Goal: Information Seeking & Learning: Learn about a topic

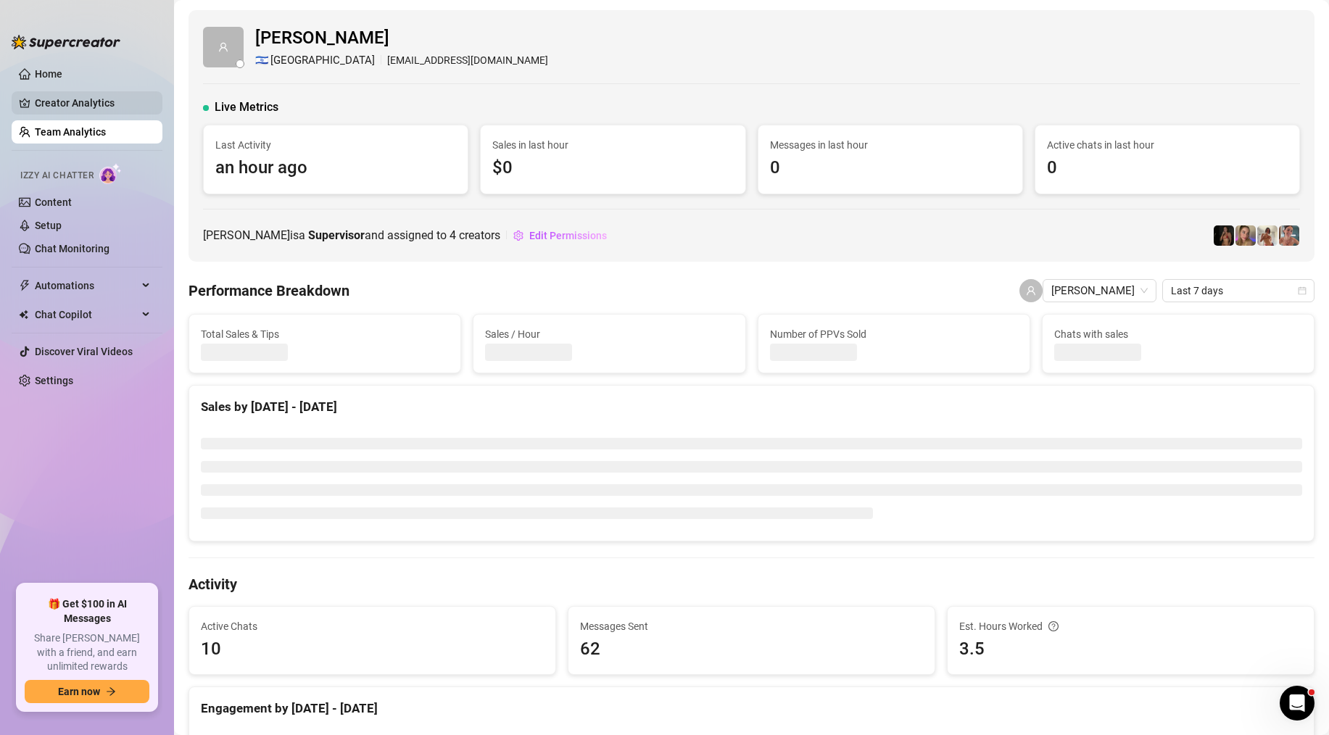
click at [92, 110] on link "Creator Analytics" at bounding box center [93, 102] width 116 height 23
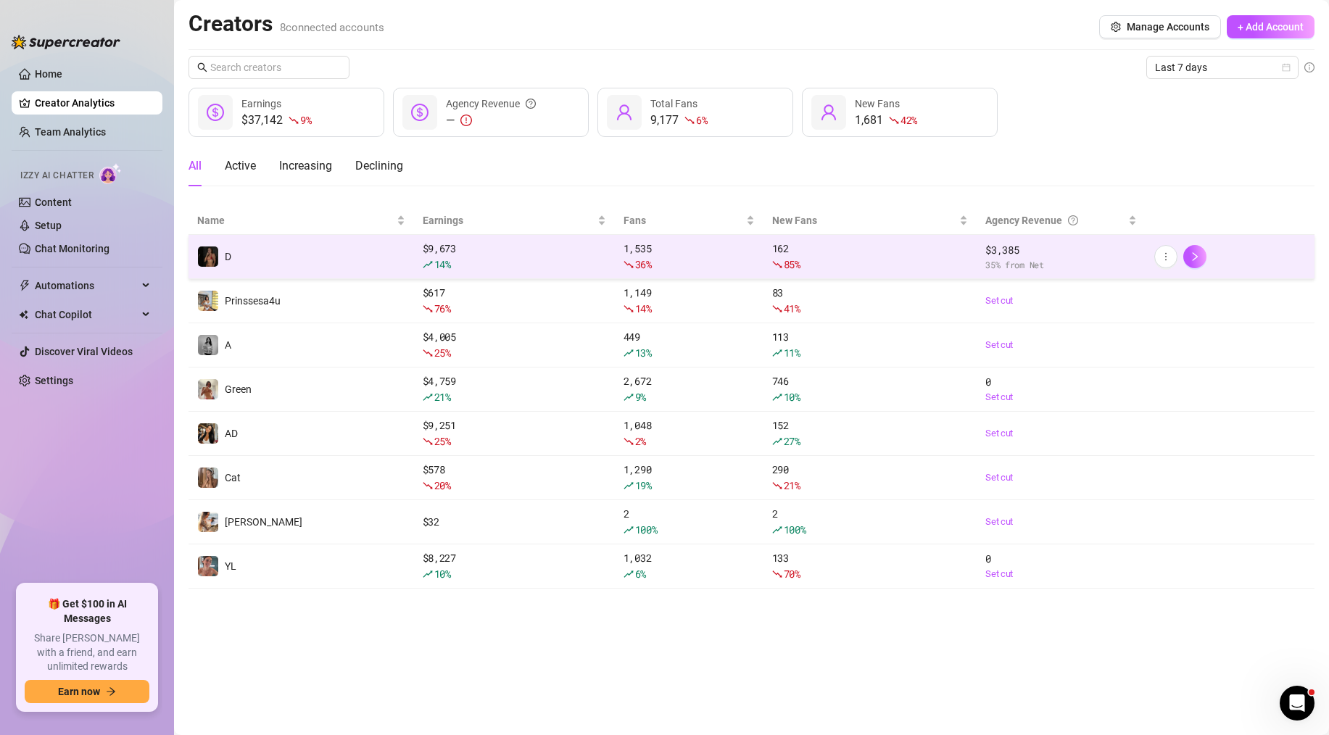
click at [258, 252] on td "D" at bounding box center [302, 257] width 226 height 44
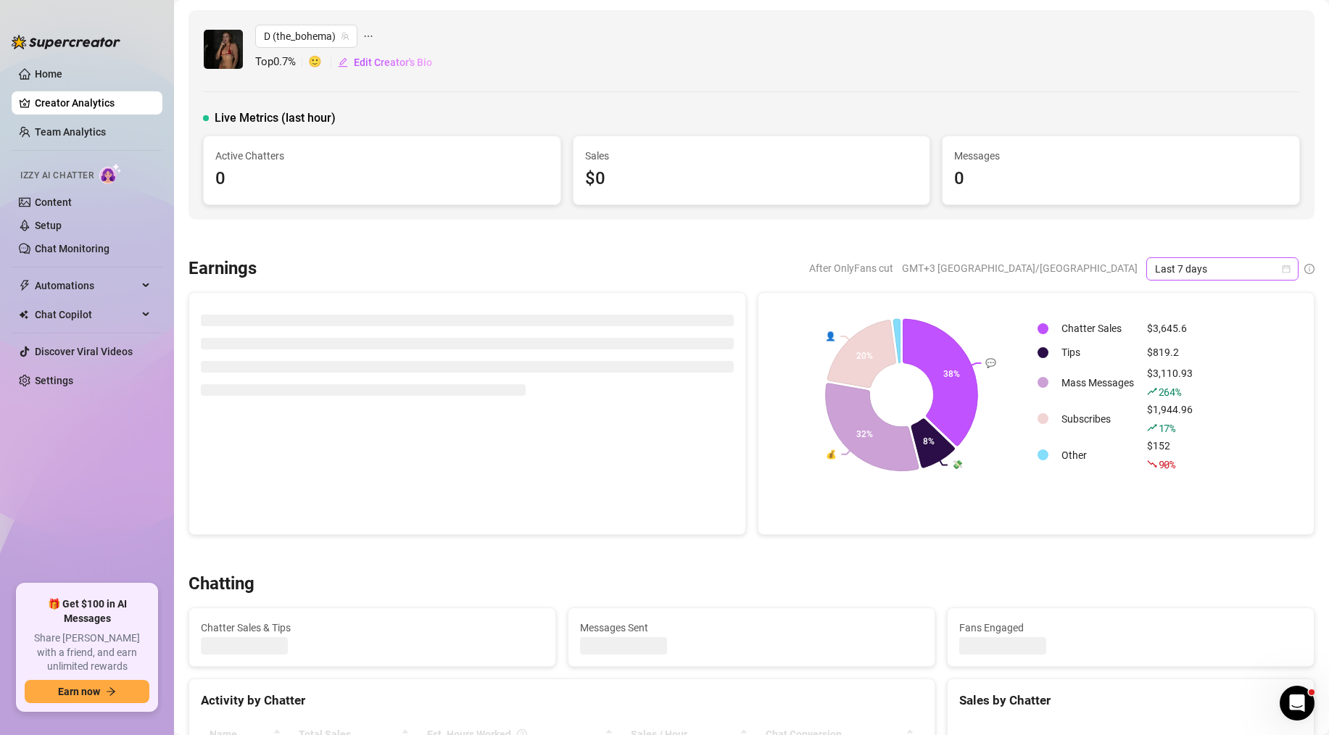
drag, startPoint x: 1255, startPoint y: 250, endPoint x: 1262, endPoint y: 265, distance: 16.9
click at [1262, 265] on span "Last 7 days" at bounding box center [1222, 269] width 135 height 22
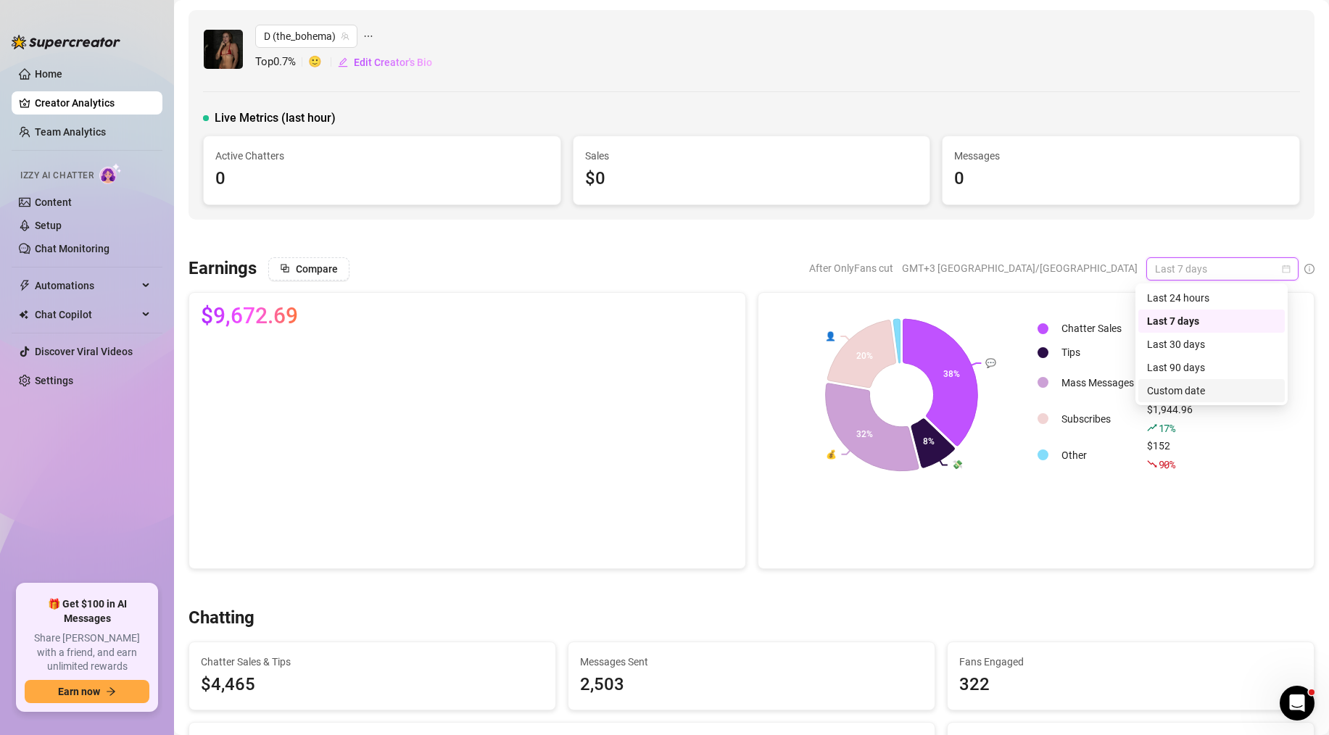
click at [1186, 391] on div "Custom date" at bounding box center [1211, 391] width 129 height 16
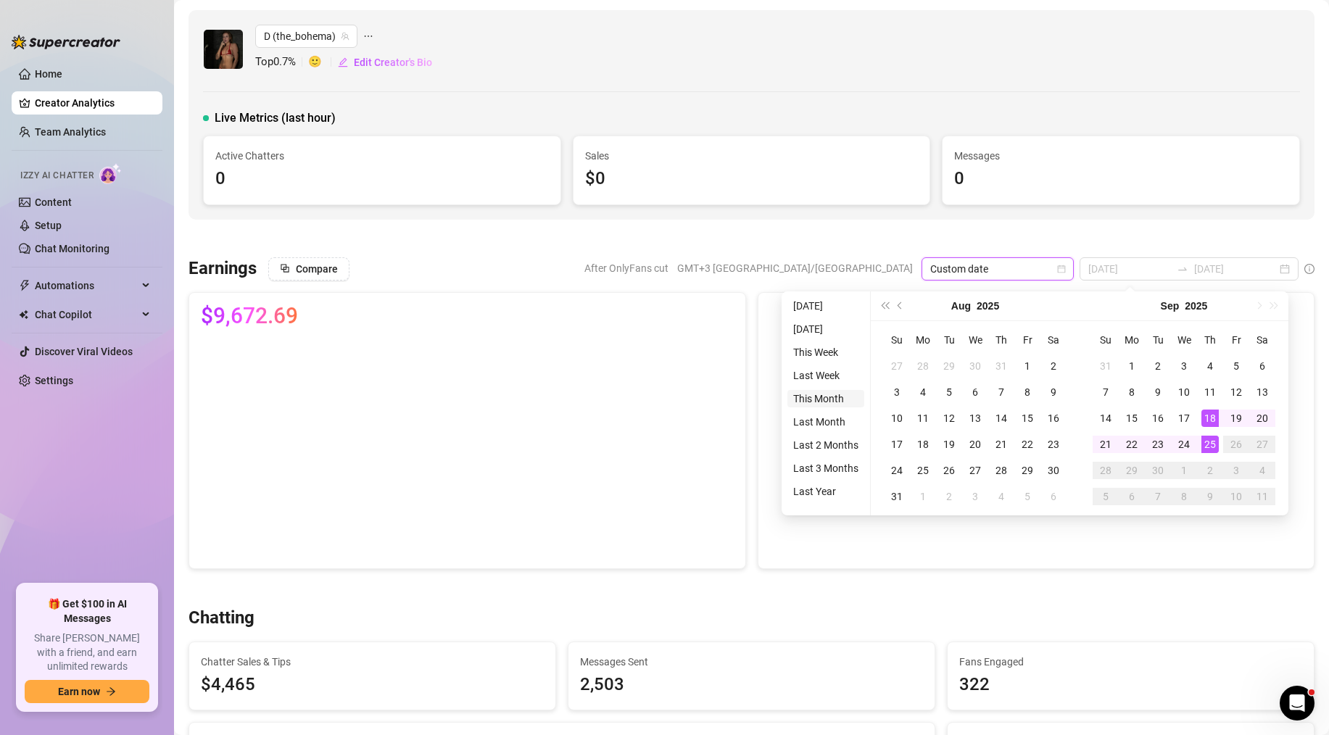
type input "[DATE]"
click at [838, 393] on li "This Month" at bounding box center [825, 398] width 77 height 17
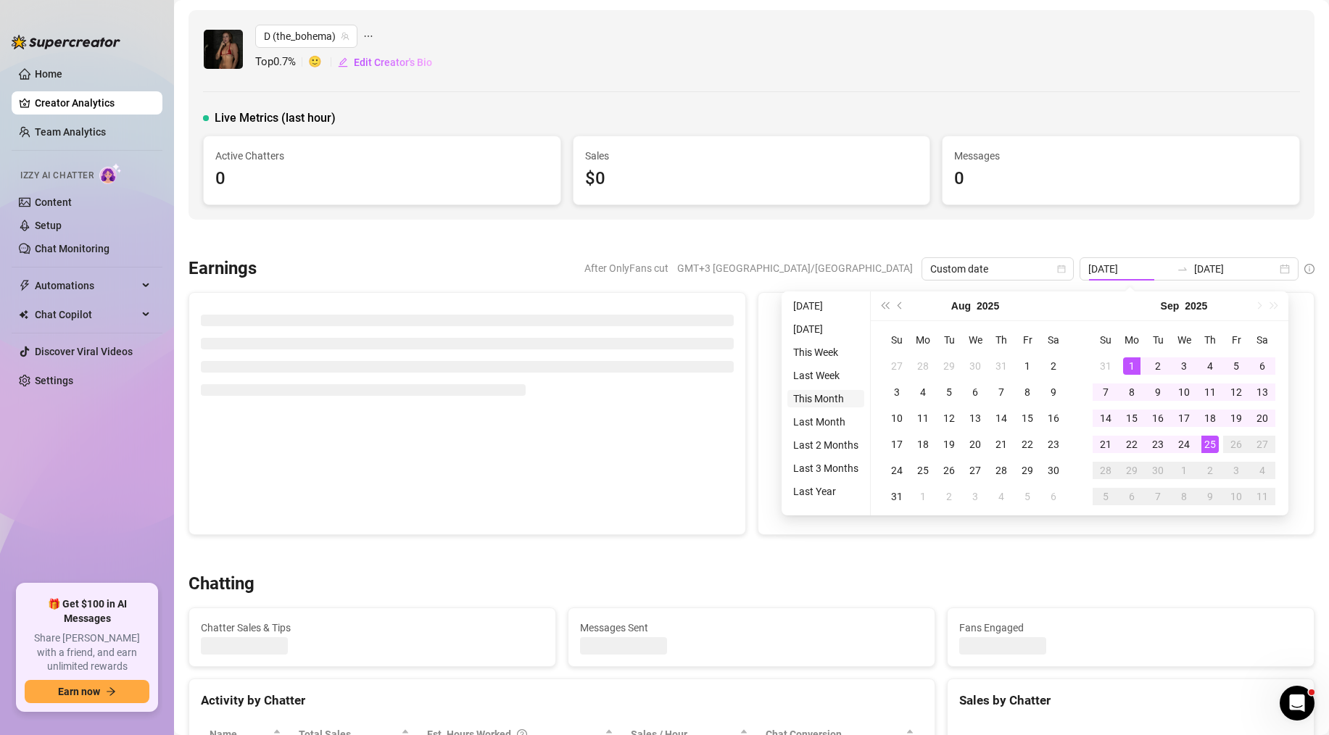
type input "[DATE]"
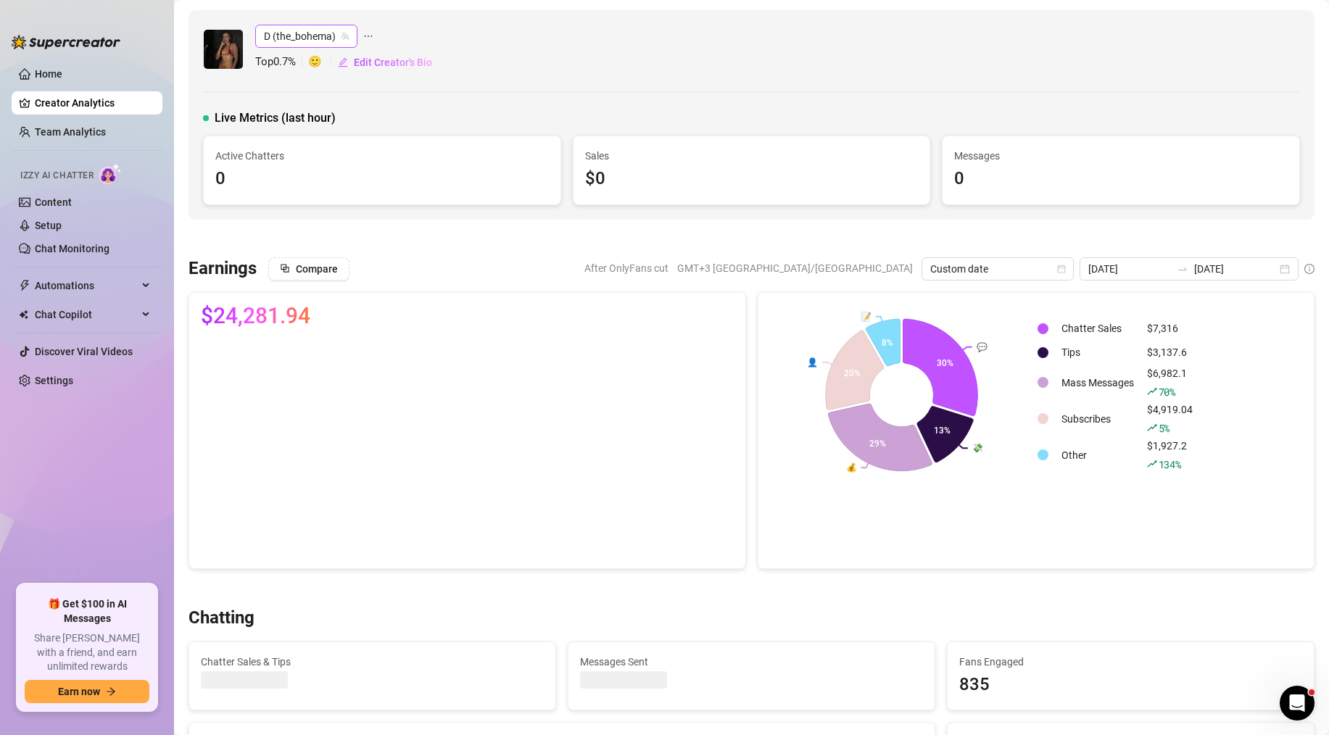
click at [305, 36] on span "D (the_bohema)" at bounding box center [306, 36] width 85 height 22
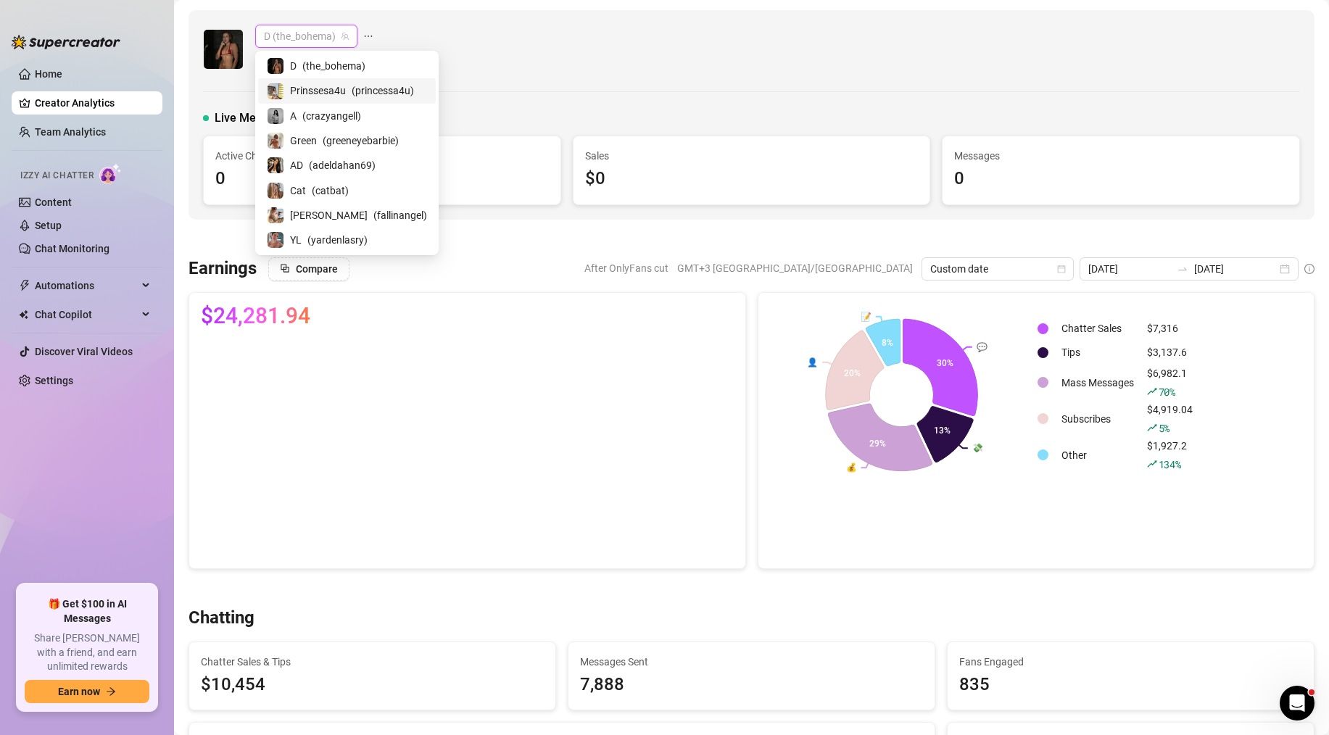
click at [318, 90] on span "Prinssesa4u" at bounding box center [318, 91] width 56 height 16
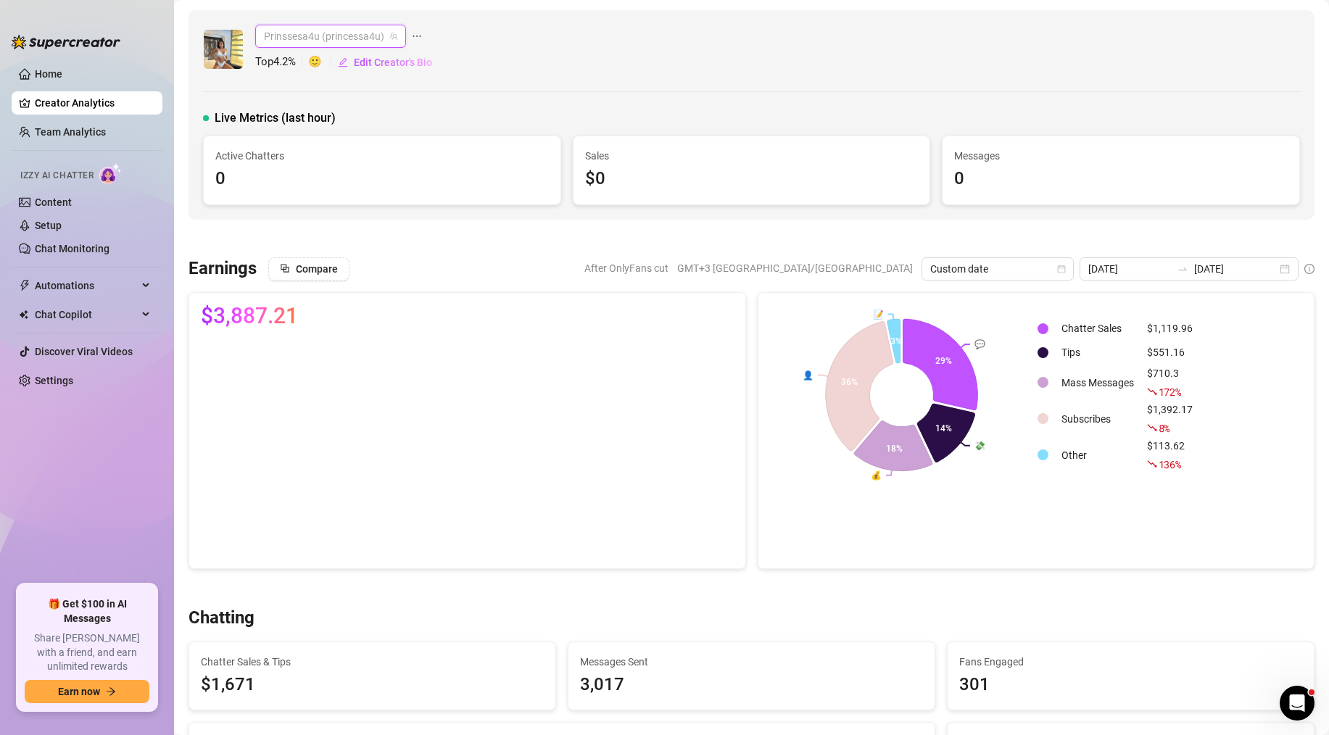
click at [299, 38] on span "Prinssesa4u (princessa4u)" at bounding box center [330, 36] width 133 height 22
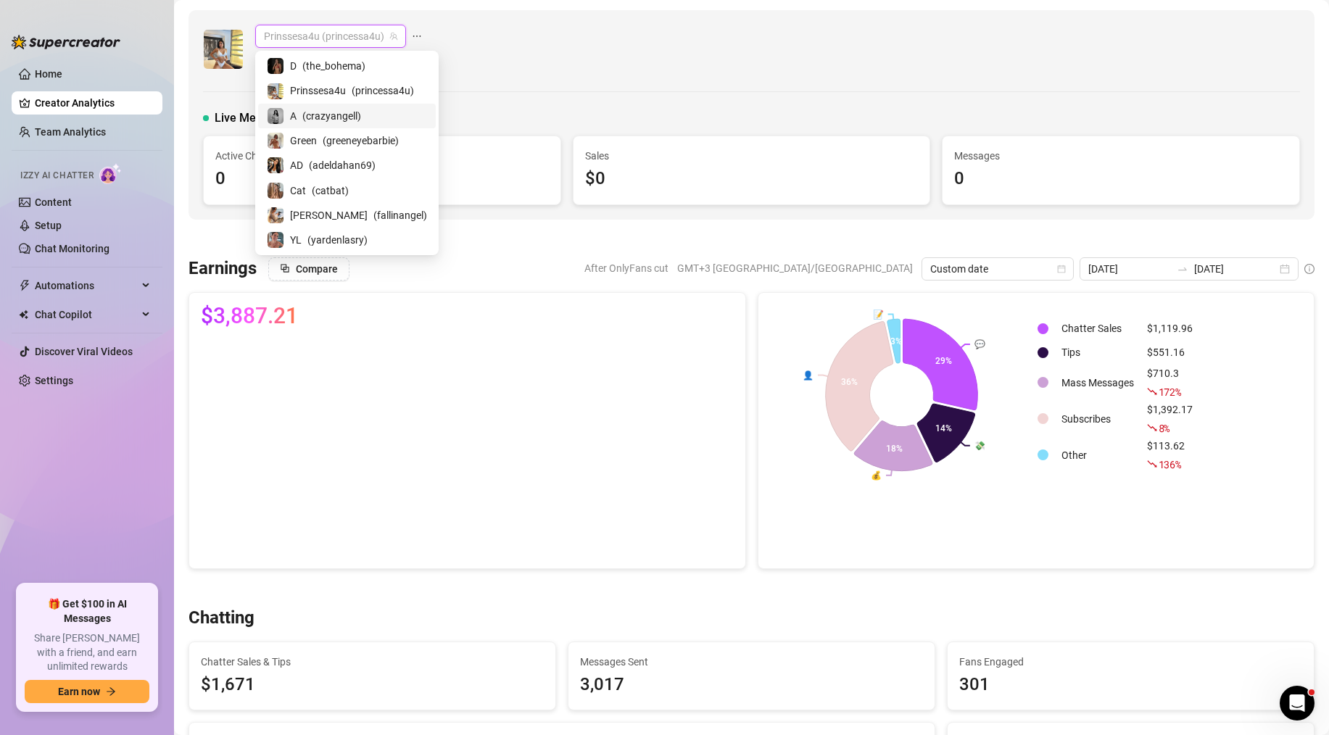
click at [325, 120] on span "( crazyangell )" at bounding box center [331, 116] width 59 height 16
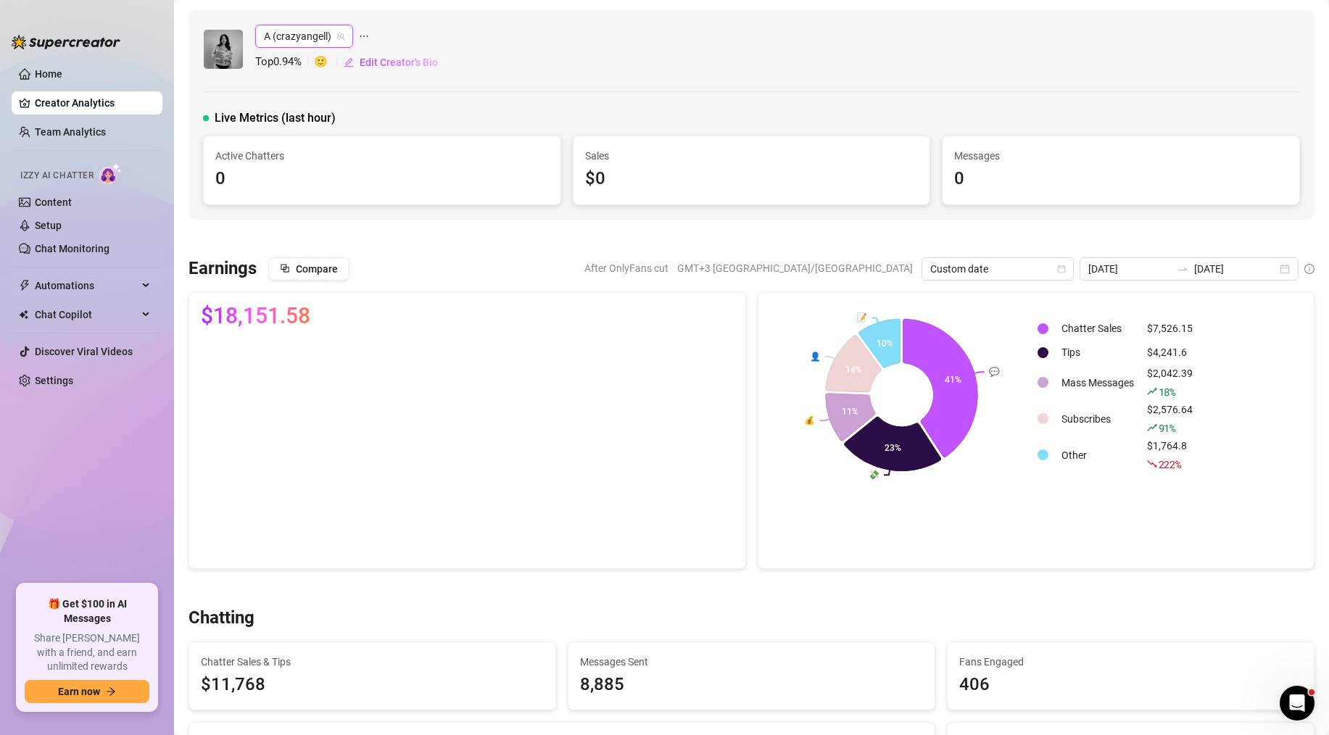
click at [305, 44] on span "A (crazyangell)" at bounding box center [304, 36] width 80 height 22
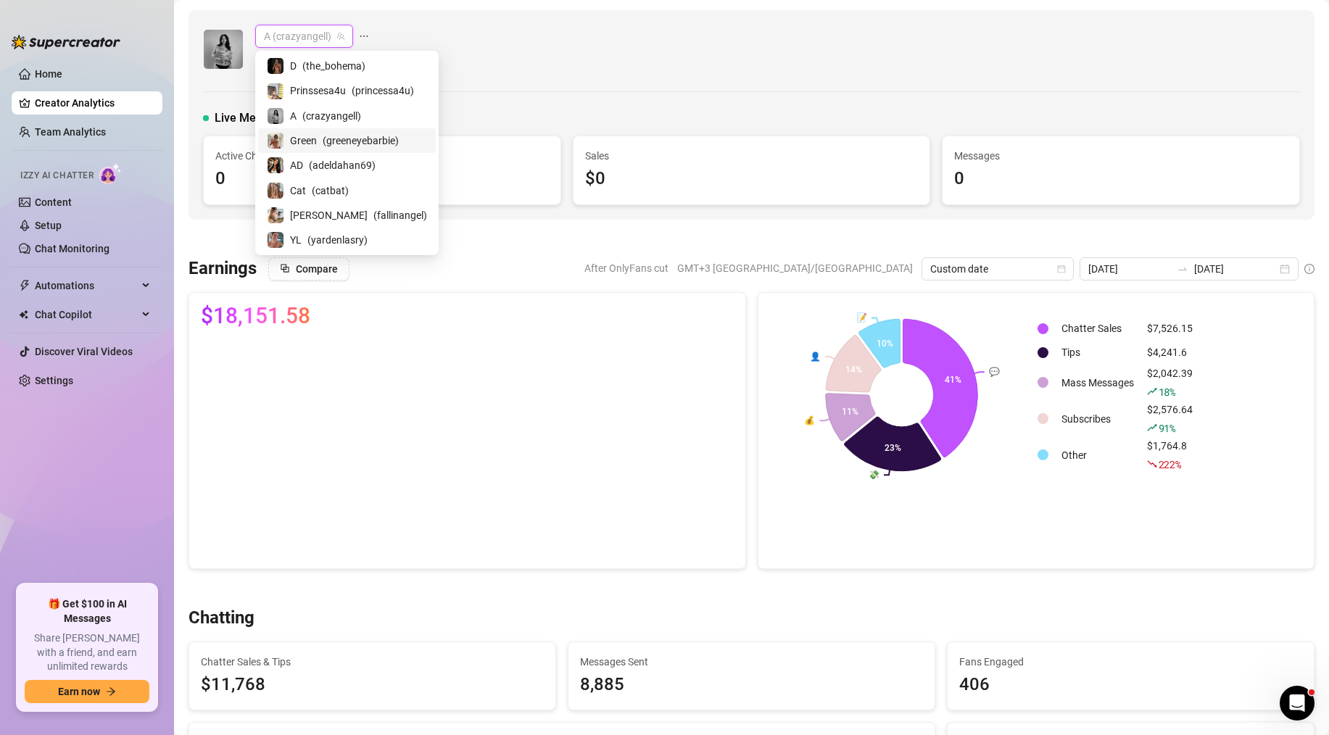
click at [331, 146] on span "( greeneyebarbie )" at bounding box center [361, 141] width 76 height 16
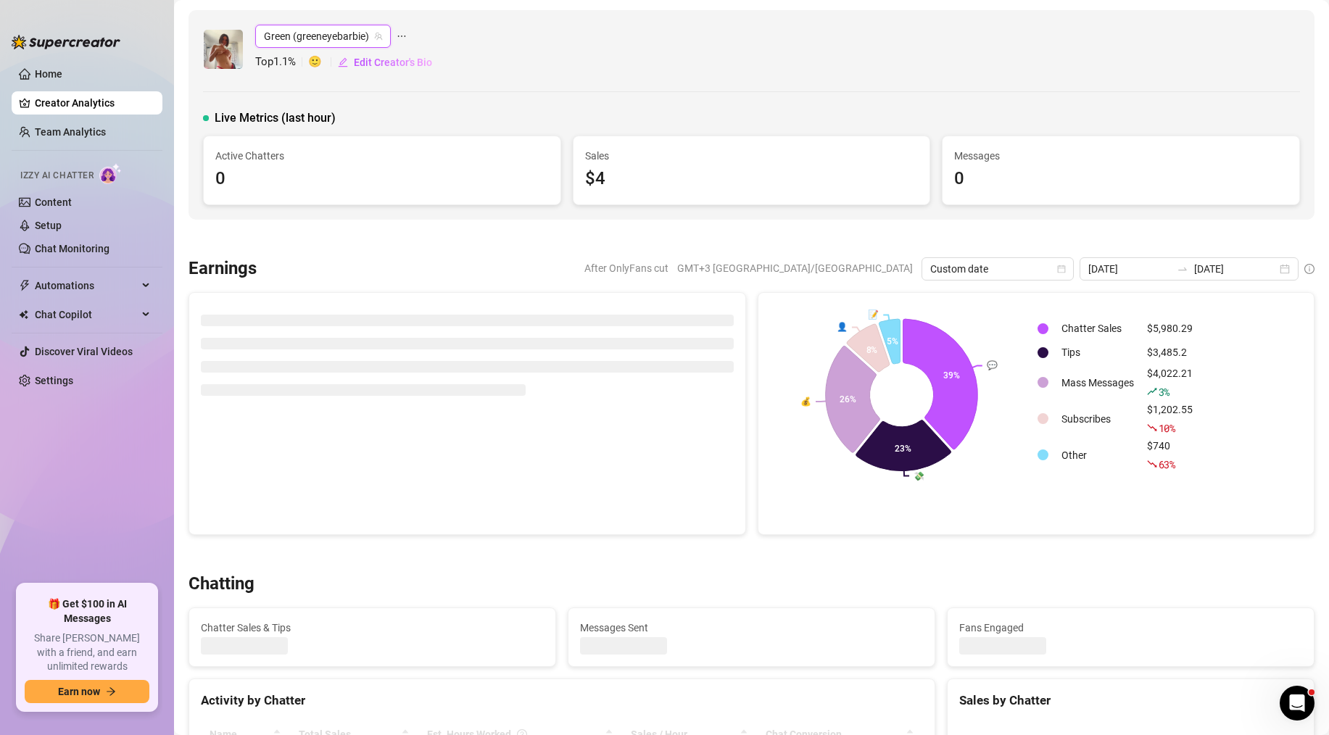
click at [305, 41] on span "Green (greeneyebarbie)" at bounding box center [323, 36] width 118 height 22
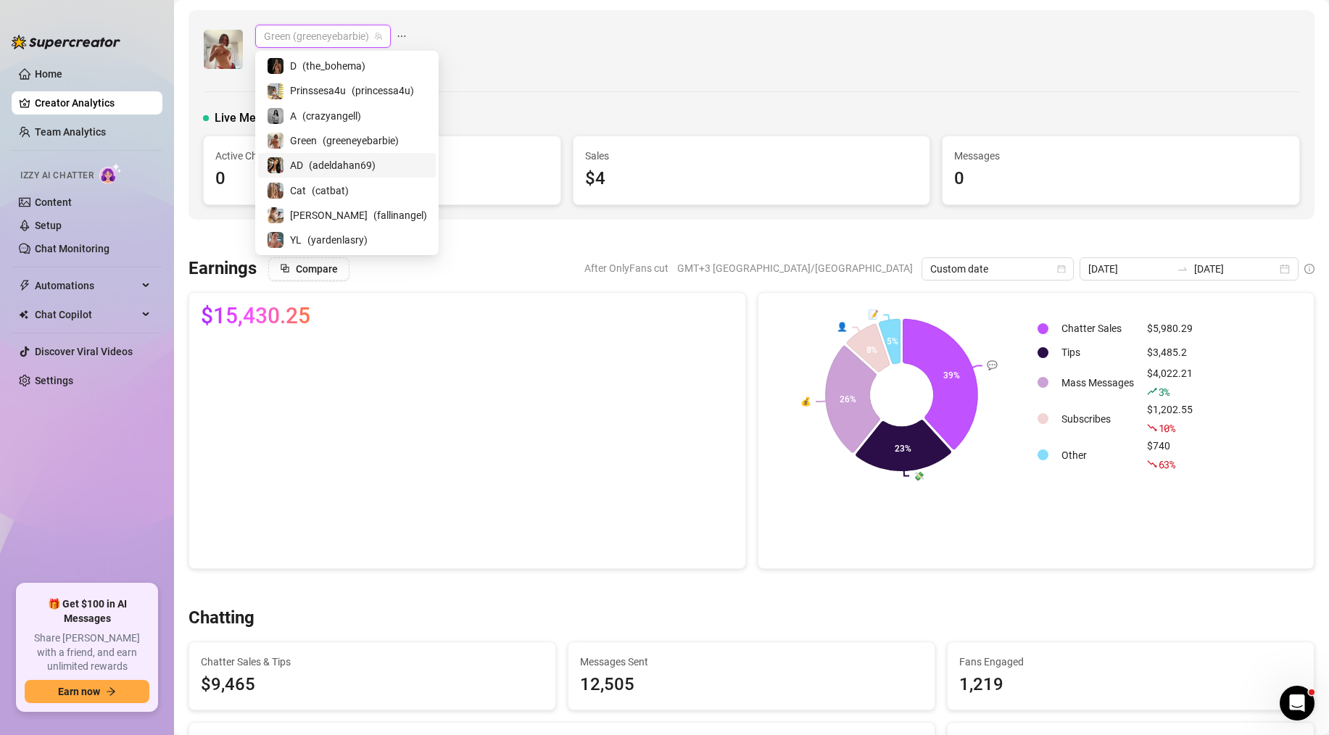
click at [330, 163] on span "( adeldahan69 )" at bounding box center [342, 165] width 67 height 16
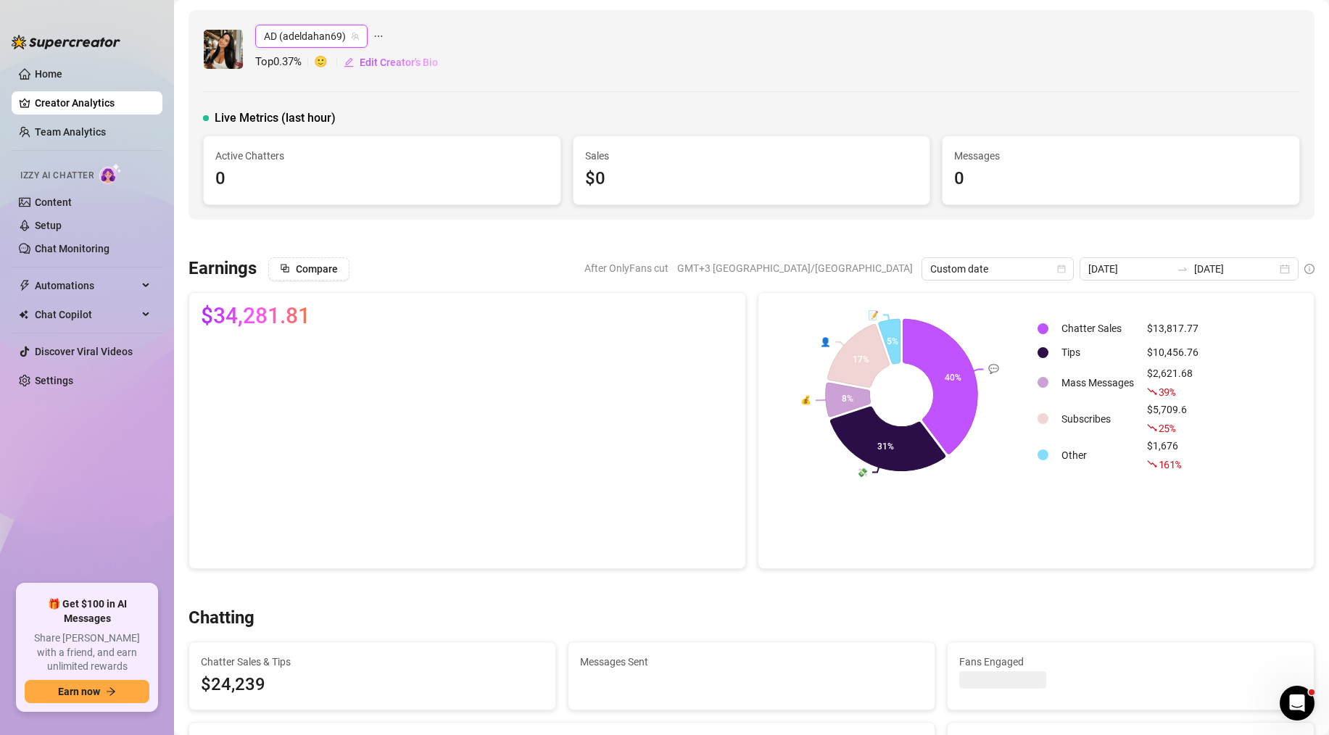
click at [318, 33] on span "AD (adeldahan69)" at bounding box center [311, 36] width 95 height 22
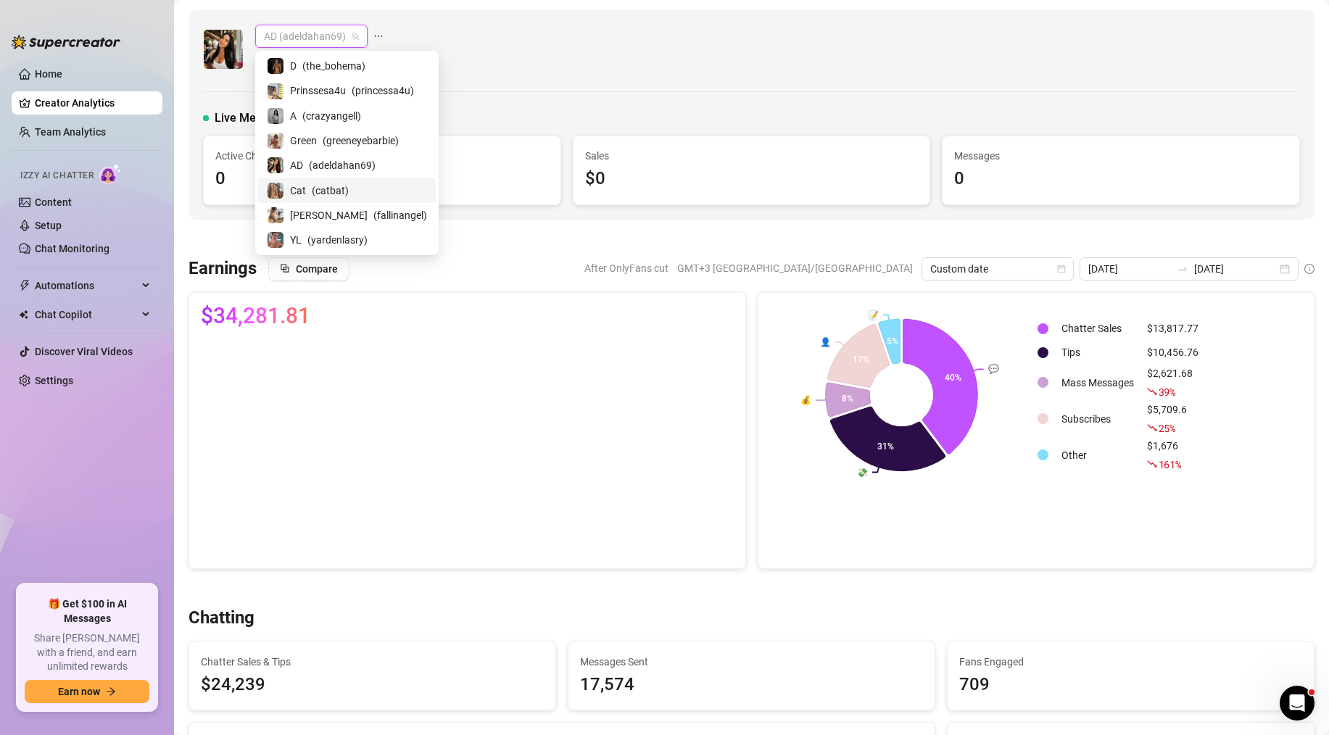
click at [331, 183] on span "( catbat )" at bounding box center [330, 191] width 37 height 16
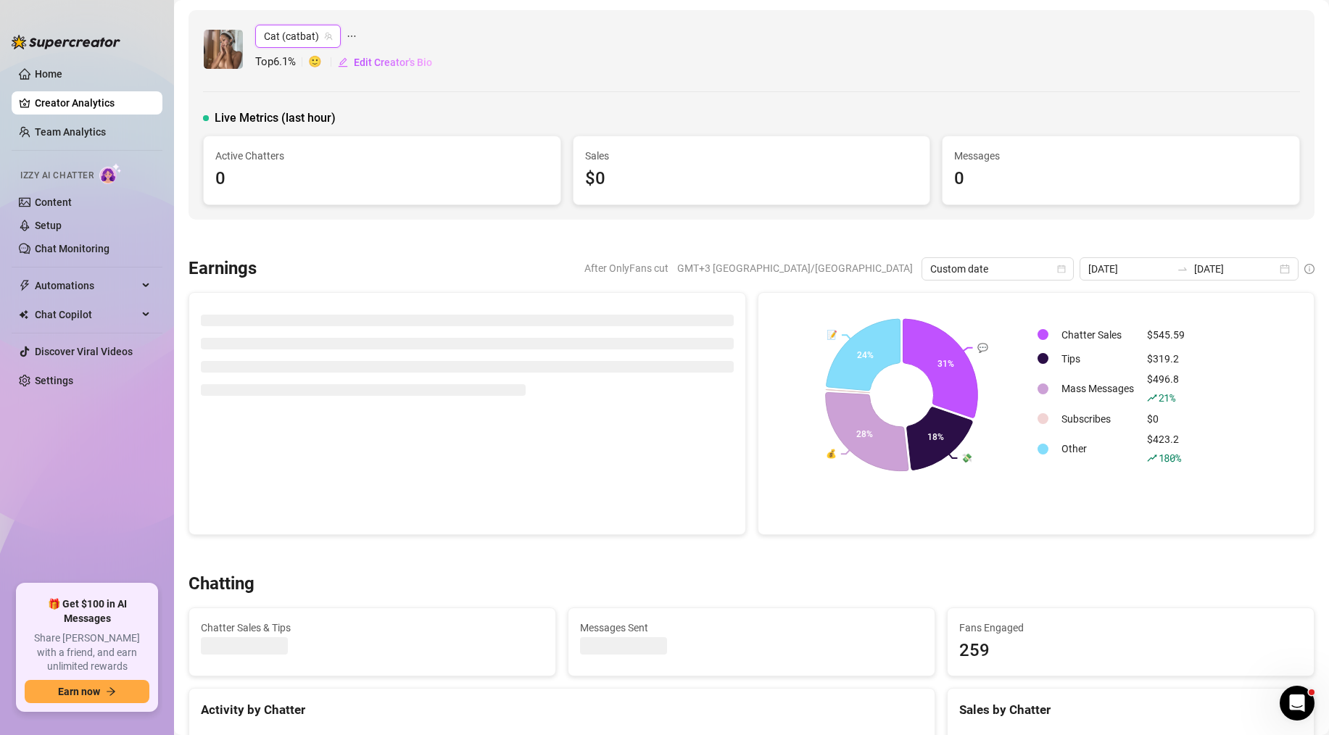
click at [310, 34] on span "Cat (catbat)" at bounding box center [298, 36] width 68 height 22
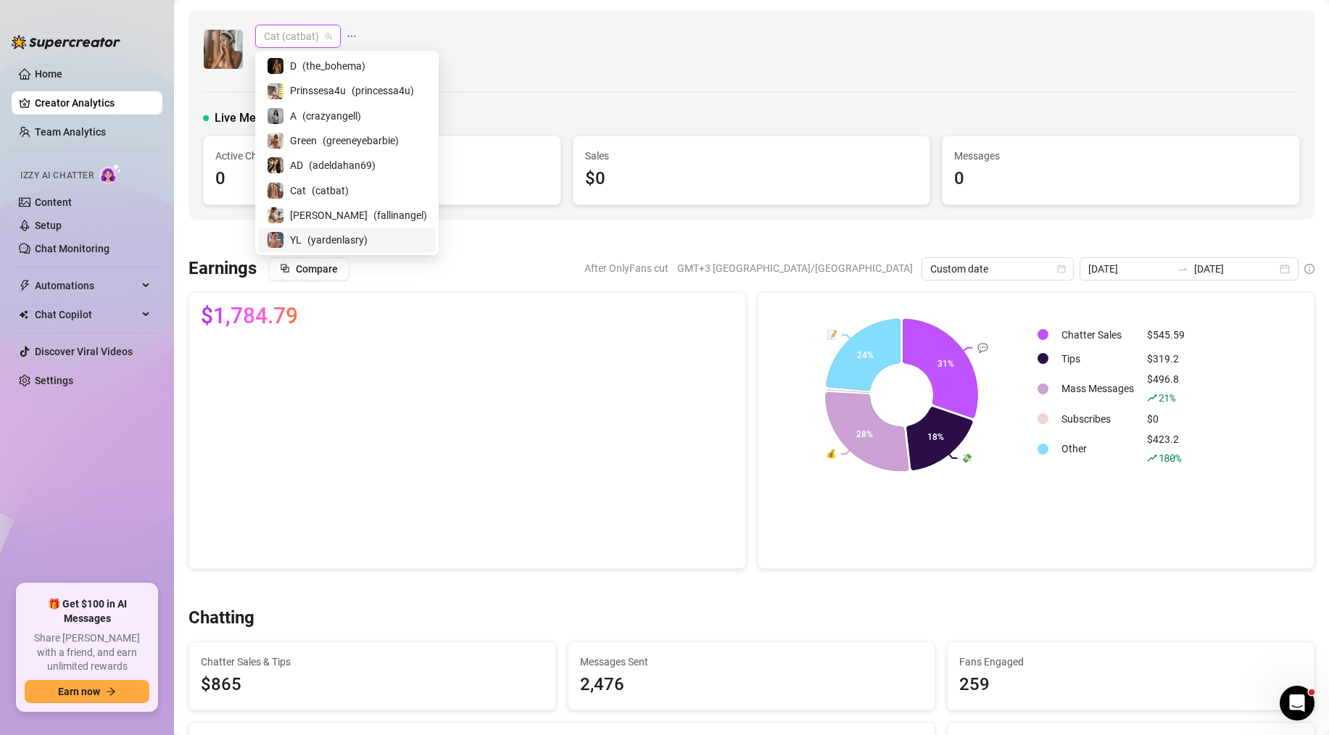
click at [329, 241] on span "( yardenlasry )" at bounding box center [337, 240] width 60 height 16
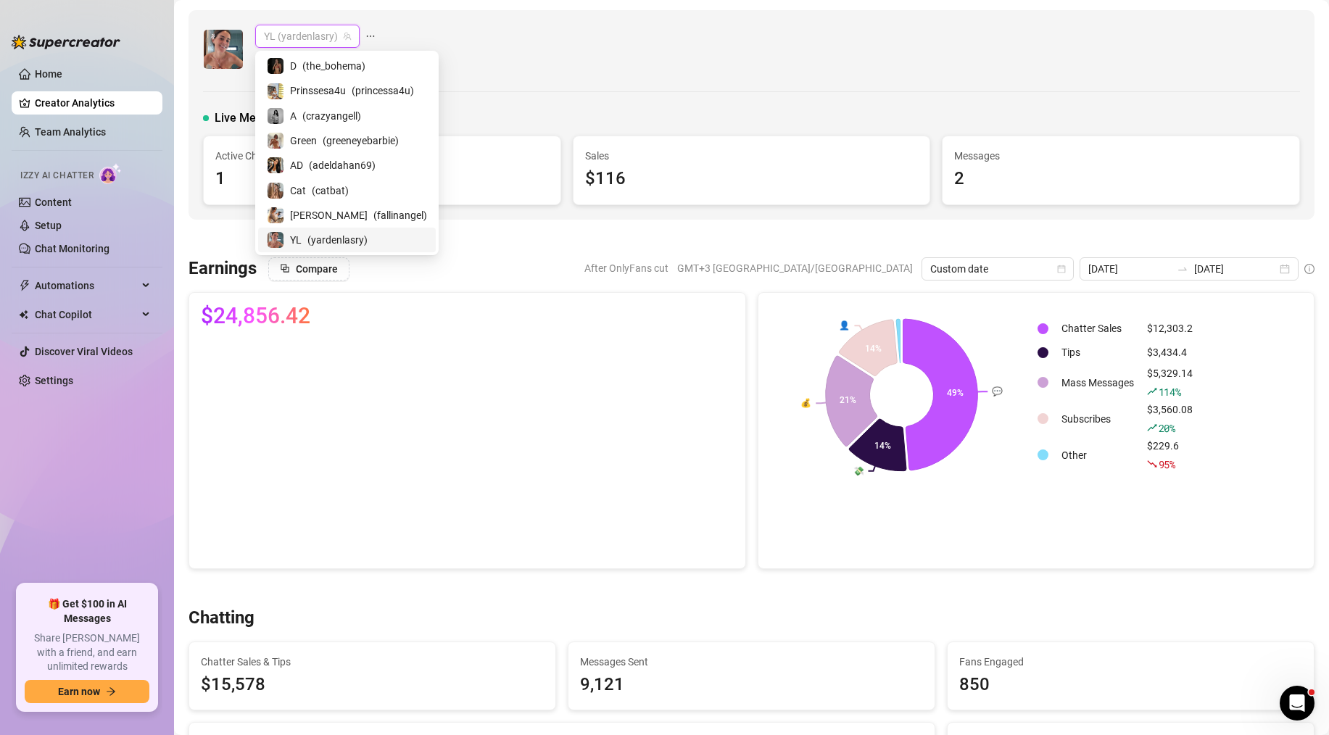
click at [287, 34] on span "YL (yardenlasry)" at bounding box center [307, 36] width 87 height 22
